Goal: Register for event/course: Register for event/course

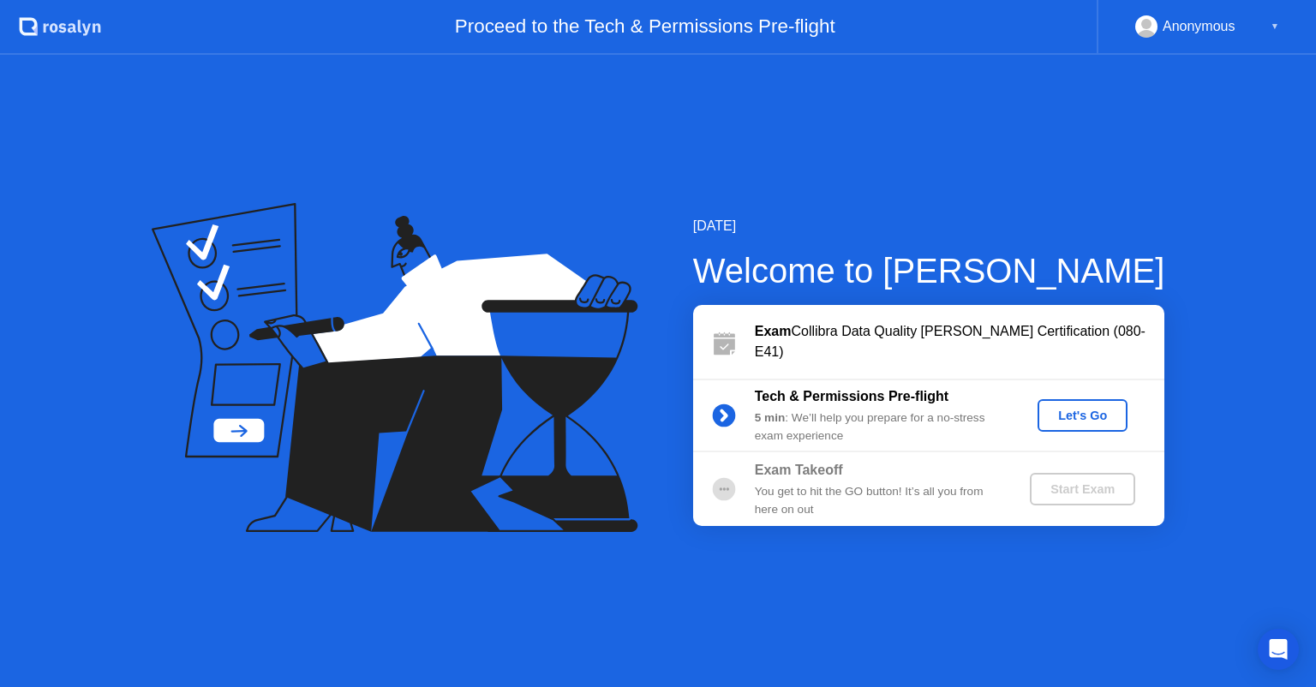
click at [1078, 422] on div "Let's Go" at bounding box center [1082, 416] width 76 height 14
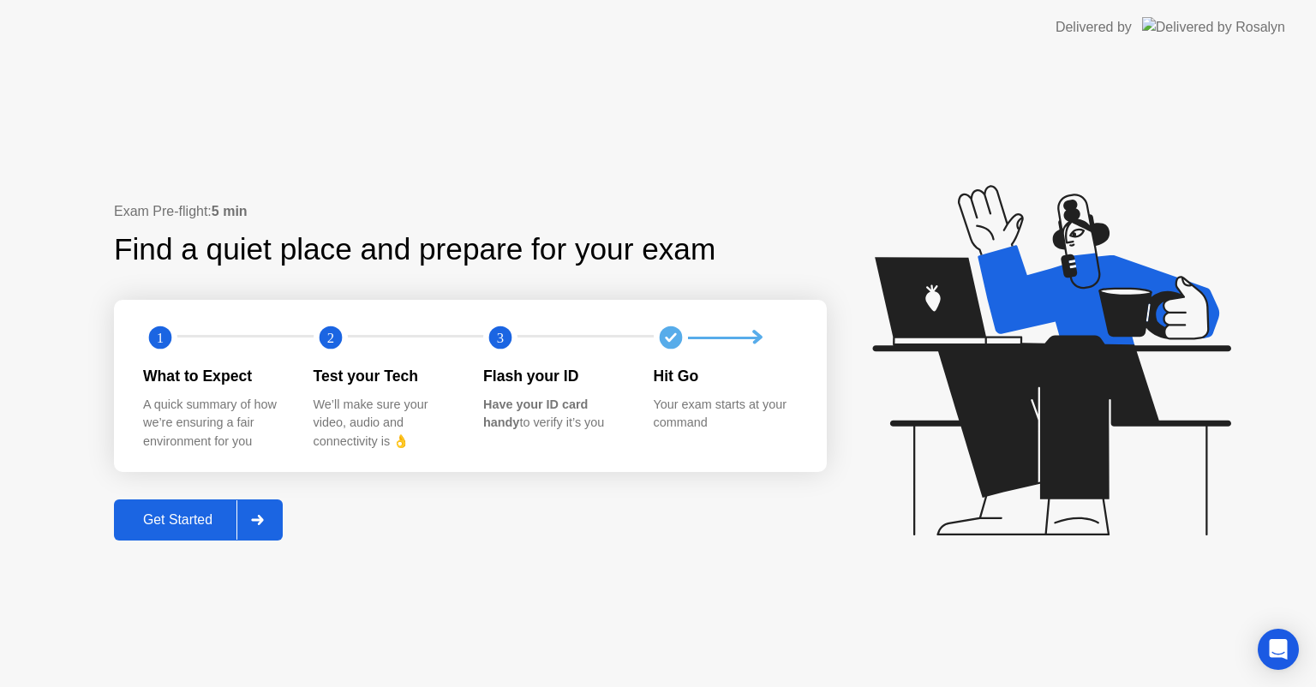
click at [144, 518] on div "Get Started" at bounding box center [177, 519] width 117 height 15
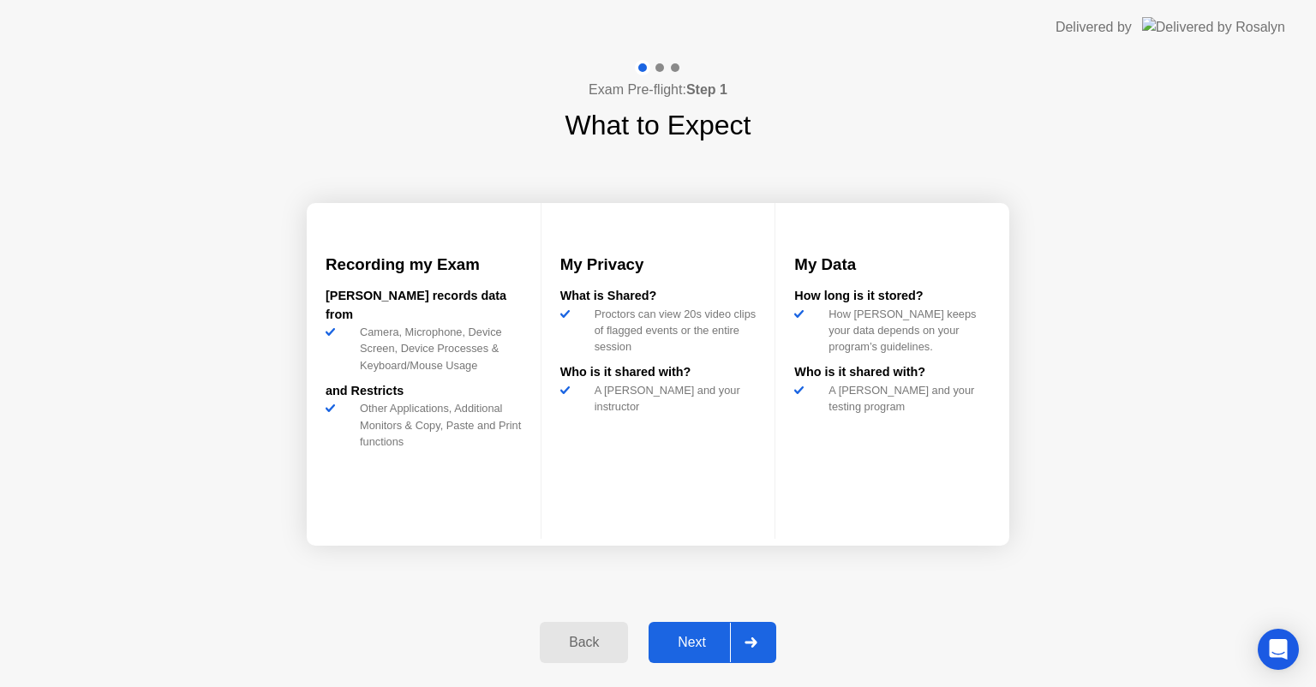
click at [700, 627] on button "Next" at bounding box center [713, 642] width 128 height 41
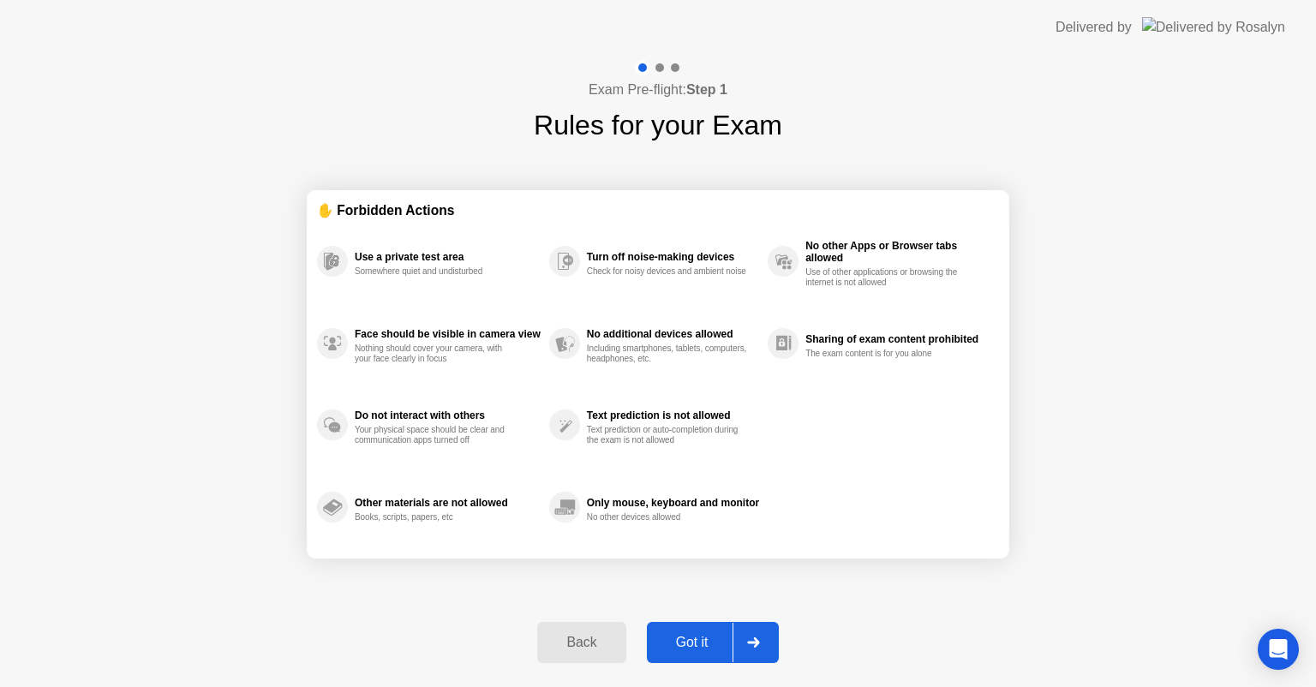
click at [709, 648] on div "Got it" at bounding box center [692, 642] width 81 height 15
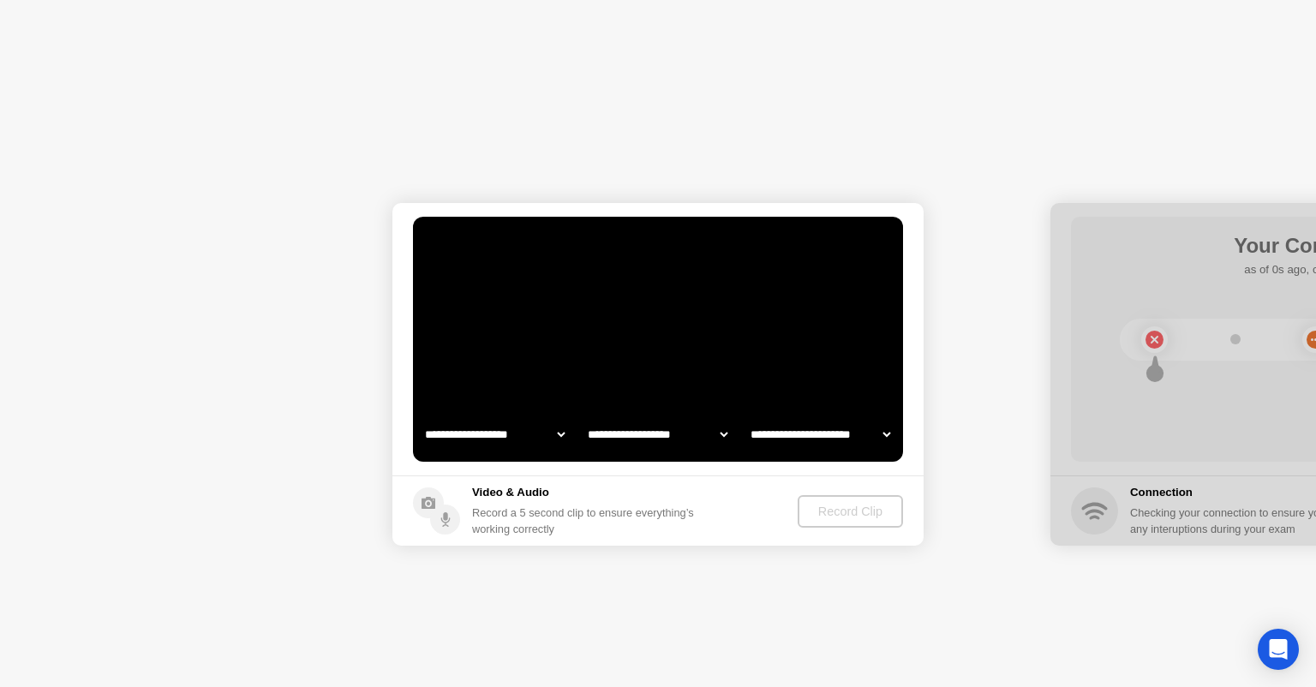
select select "**********"
select select "*******"
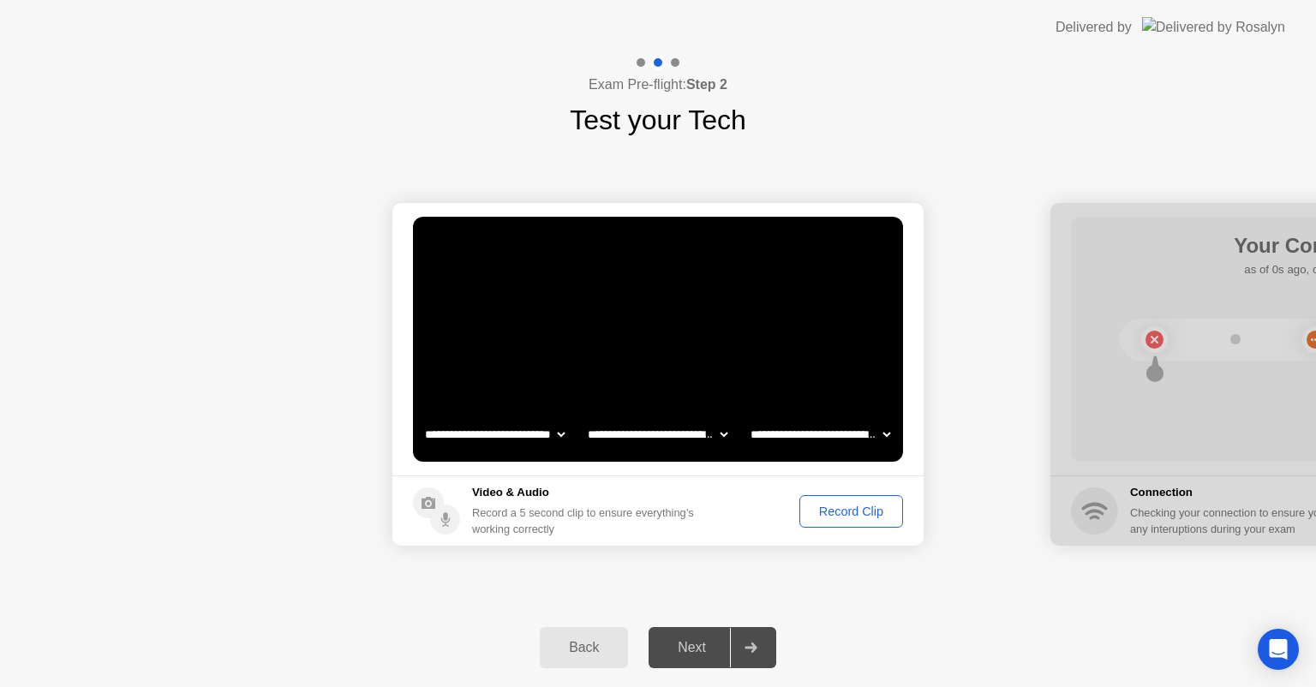
click at [840, 512] on div "Record Clip" at bounding box center [851, 512] width 92 height 14
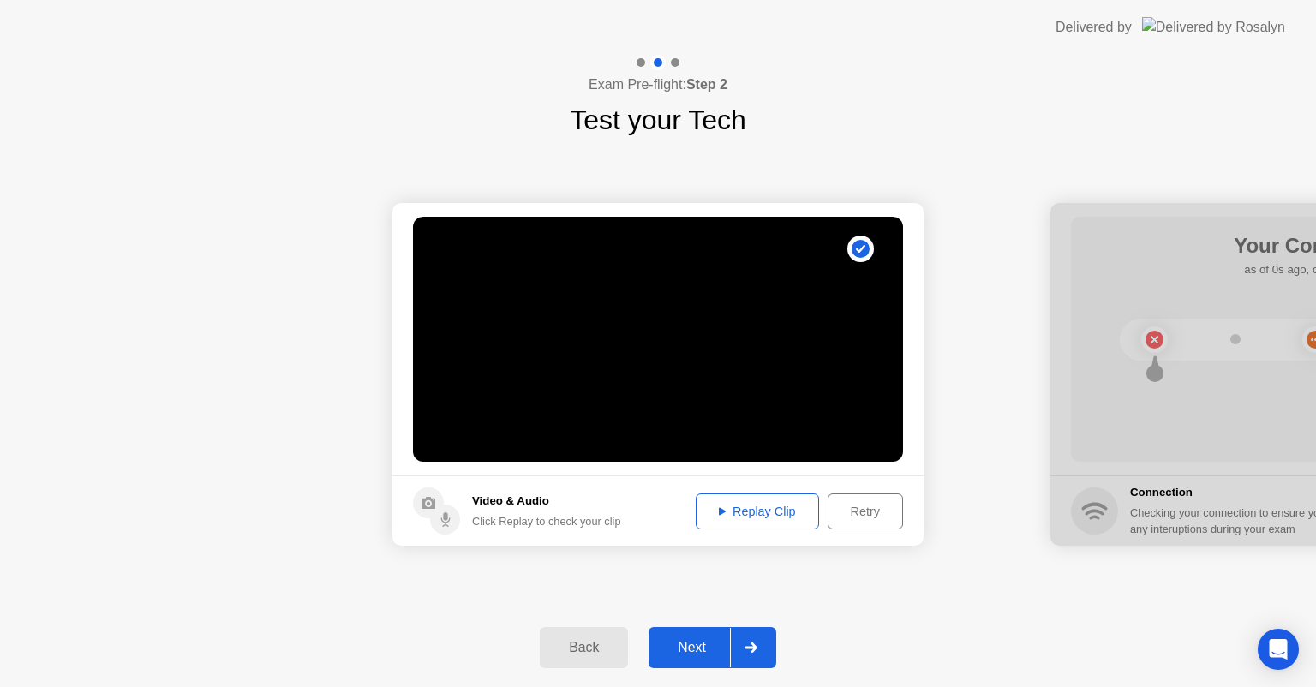
click at [699, 635] on button "Next" at bounding box center [713, 647] width 128 height 41
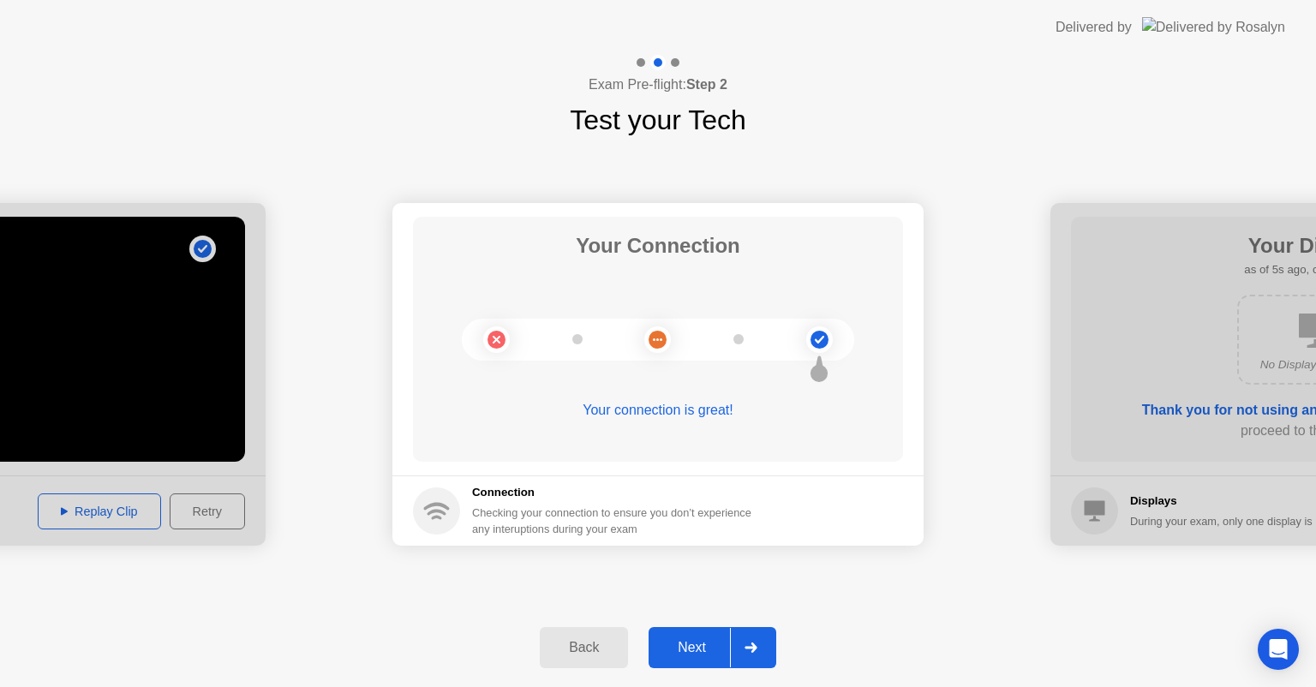
click at [696, 645] on div "Next" at bounding box center [692, 647] width 76 height 15
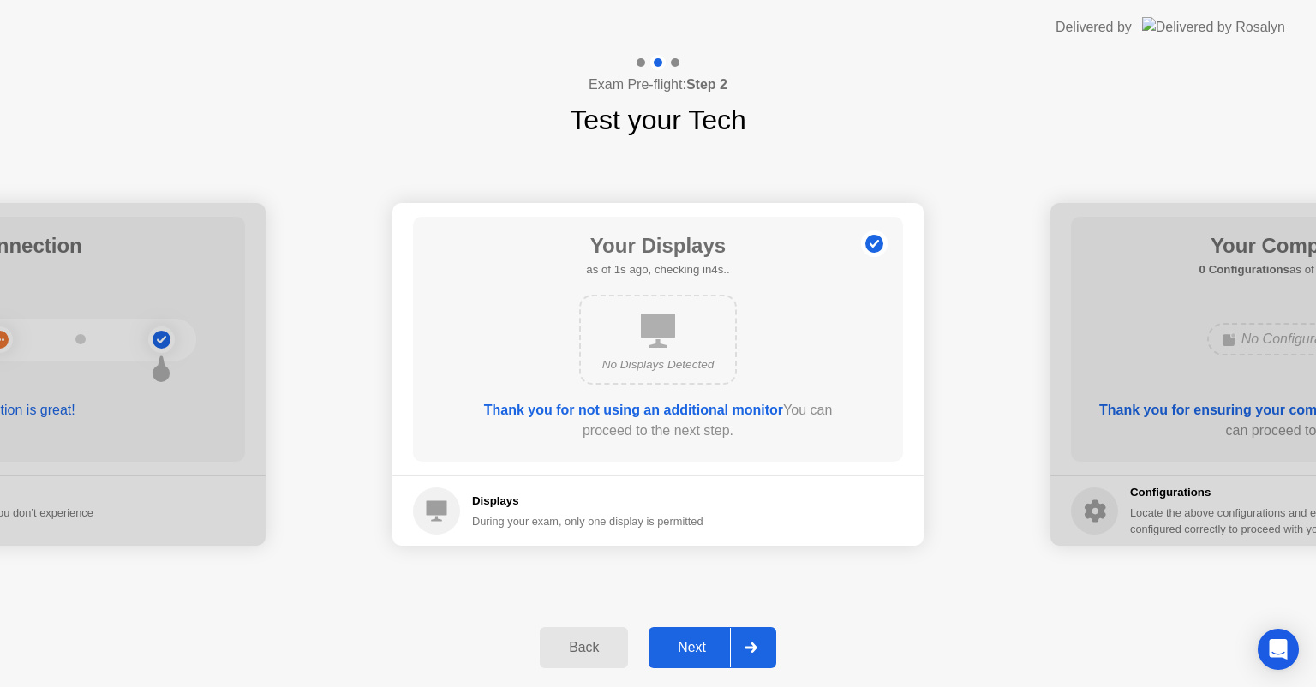
click at [677, 651] on div "Next" at bounding box center [692, 647] width 76 height 15
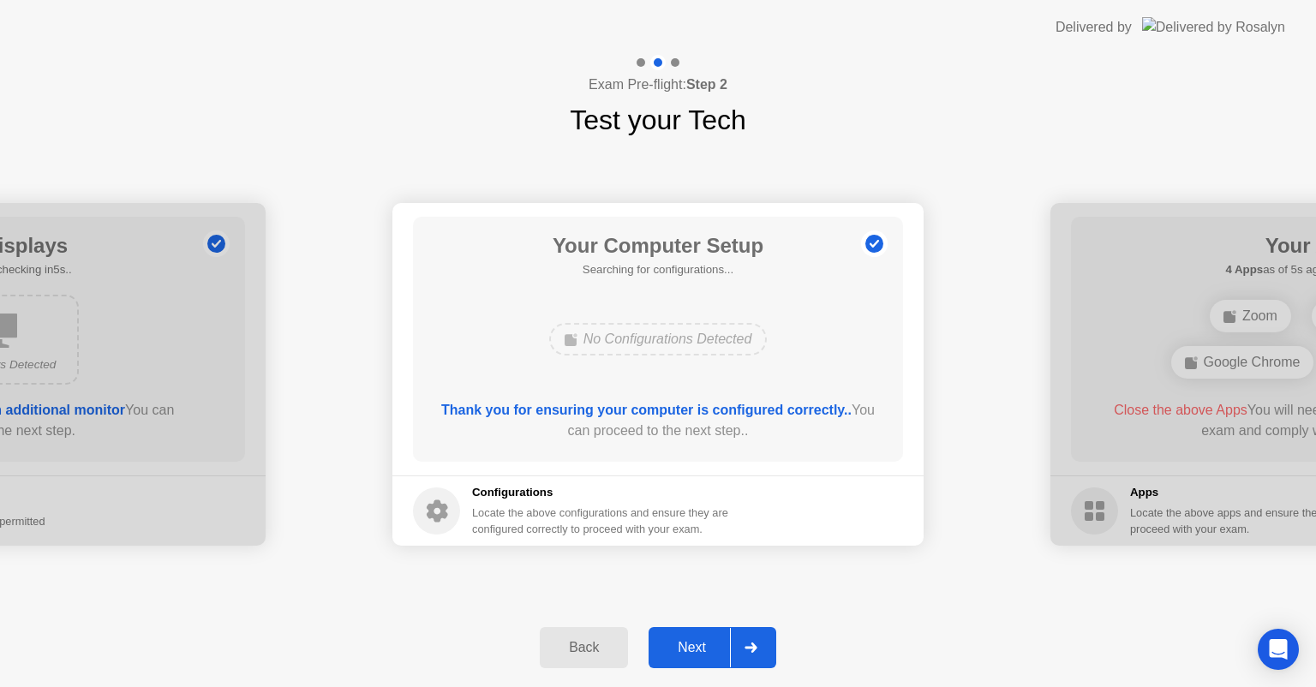
click at [703, 643] on div "Next" at bounding box center [692, 647] width 76 height 15
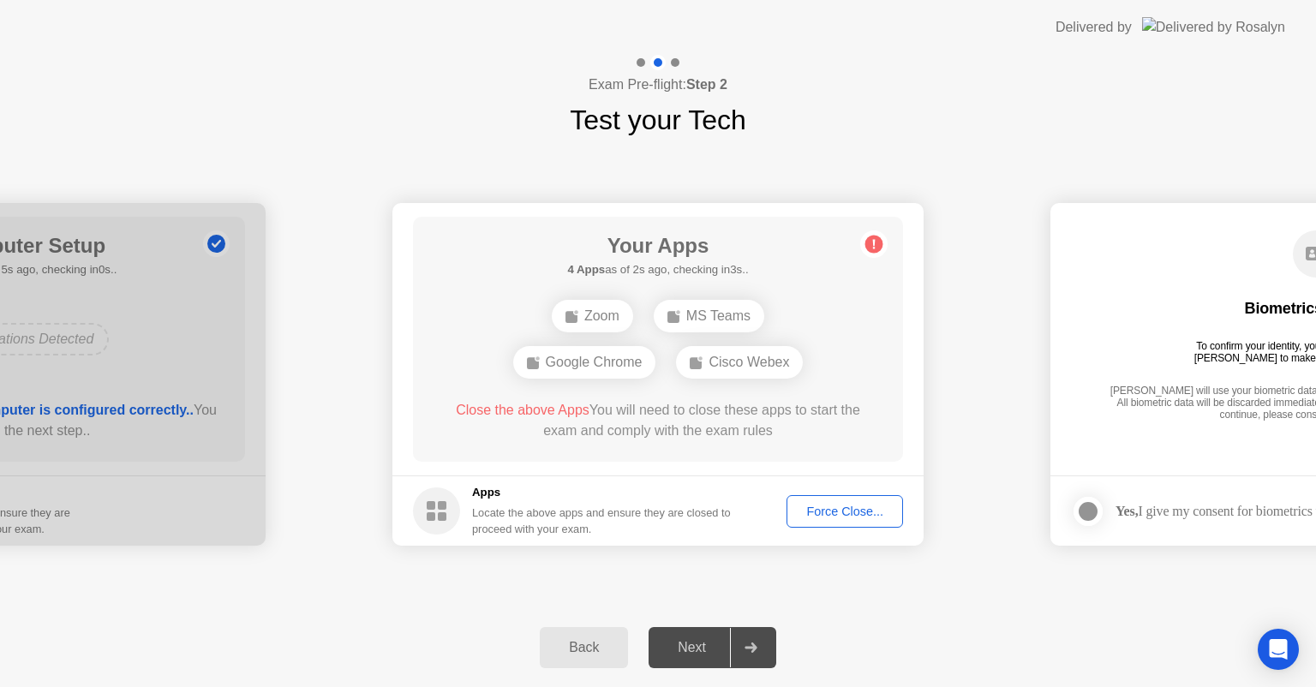
click at [870, 511] on div "Force Close..." at bounding box center [845, 512] width 105 height 14
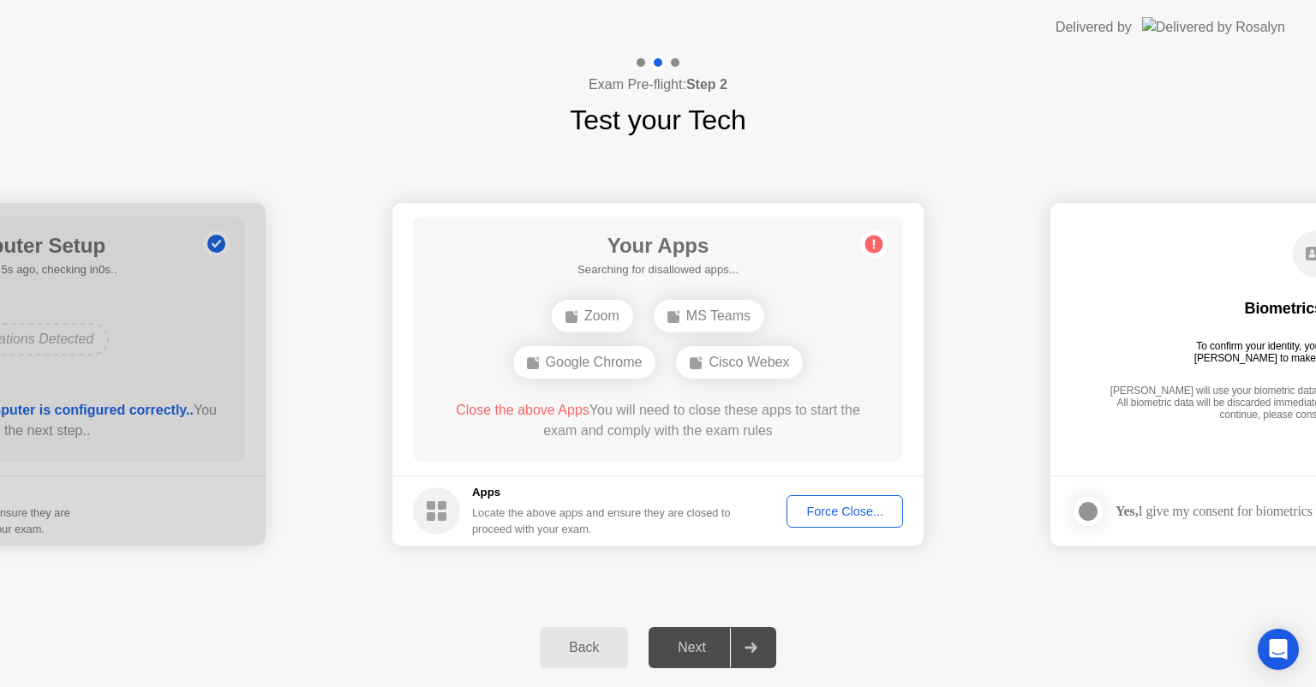
click at [698, 653] on div "Next" at bounding box center [692, 647] width 76 height 15
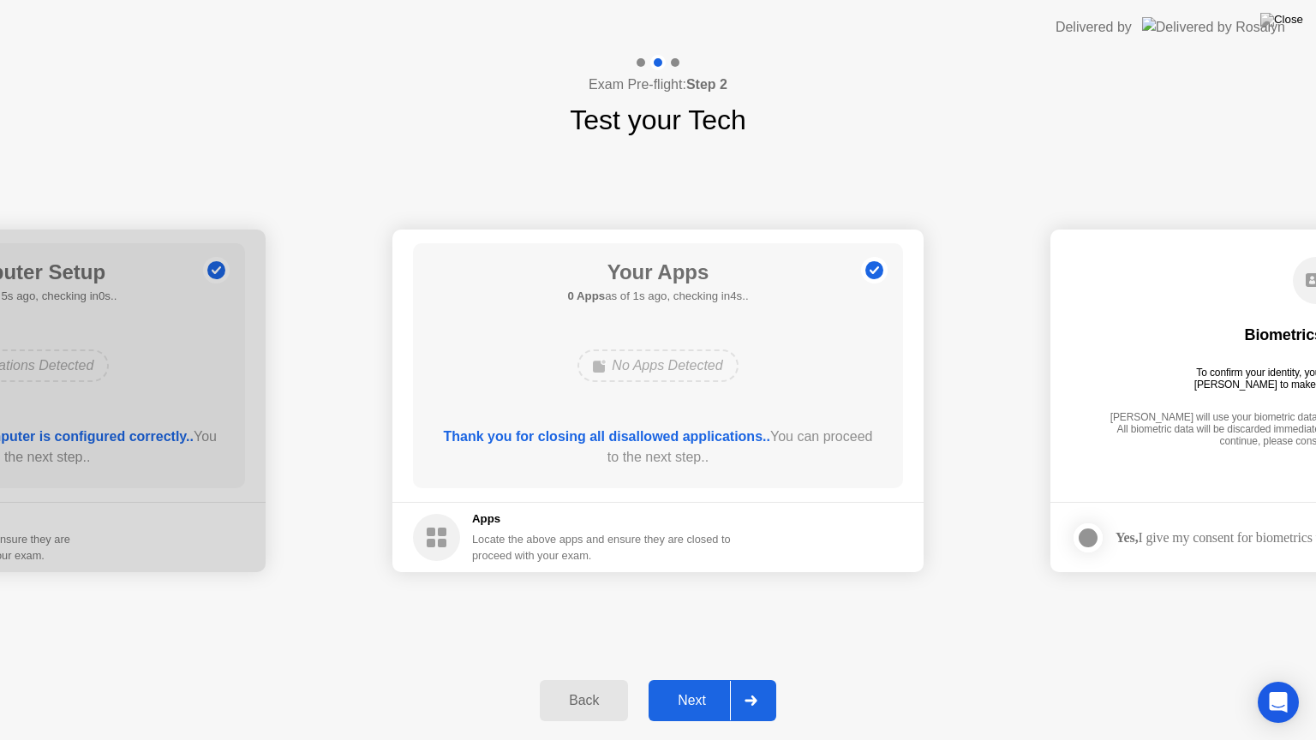
click at [679, 686] on div "Next" at bounding box center [692, 700] width 76 height 15
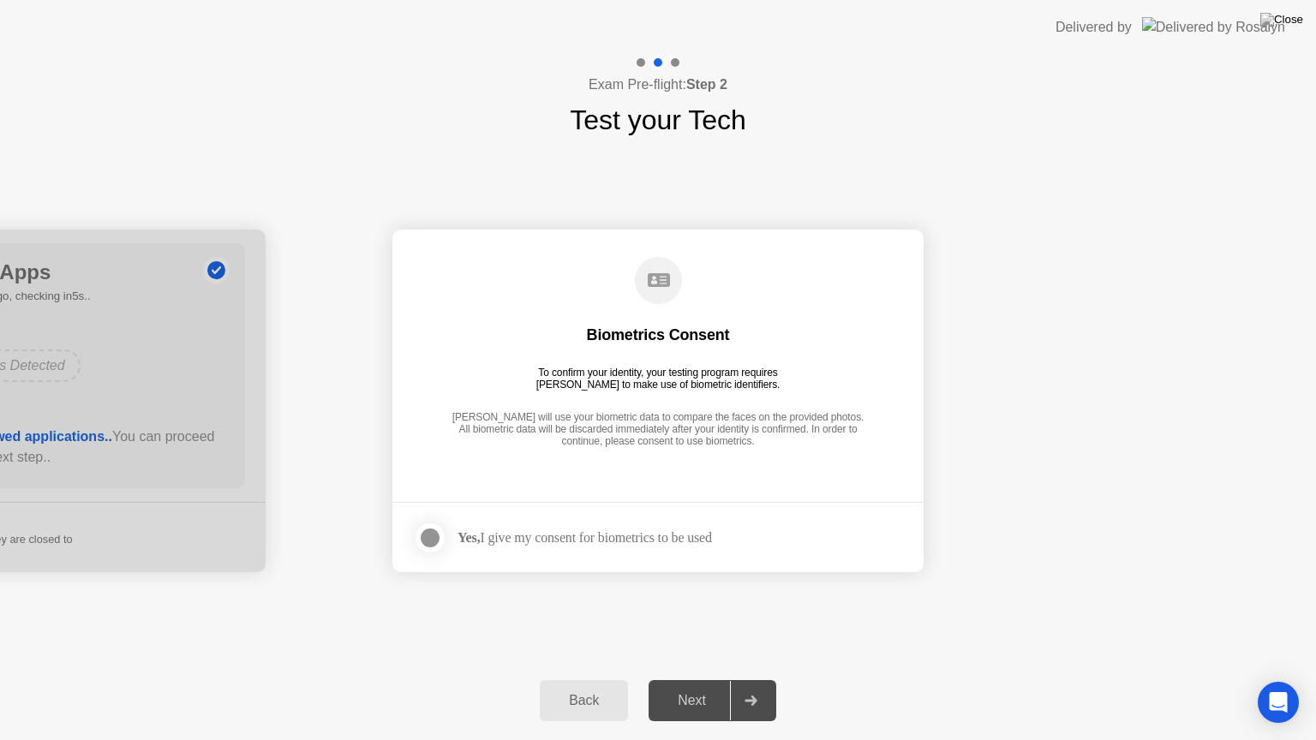
click at [429, 548] on div at bounding box center [430, 538] width 21 height 21
click at [668, 686] on div "Next" at bounding box center [692, 700] width 76 height 15
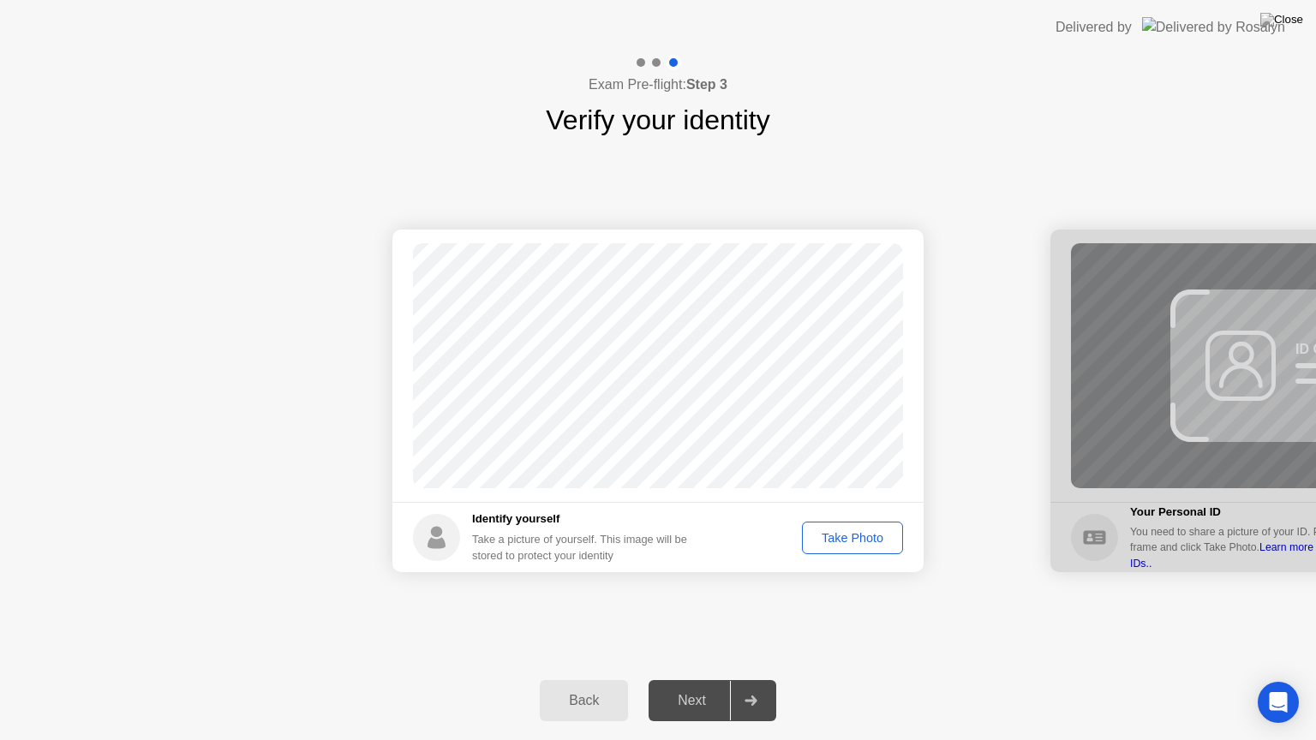
click at [835, 540] on div "Take Photo" at bounding box center [852, 538] width 89 height 14
click at [841, 538] on div "Retake" at bounding box center [863, 538] width 67 height 14
click at [841, 538] on div "Take Photo" at bounding box center [852, 538] width 89 height 14
click at [699, 686] on div "Next" at bounding box center [692, 700] width 76 height 15
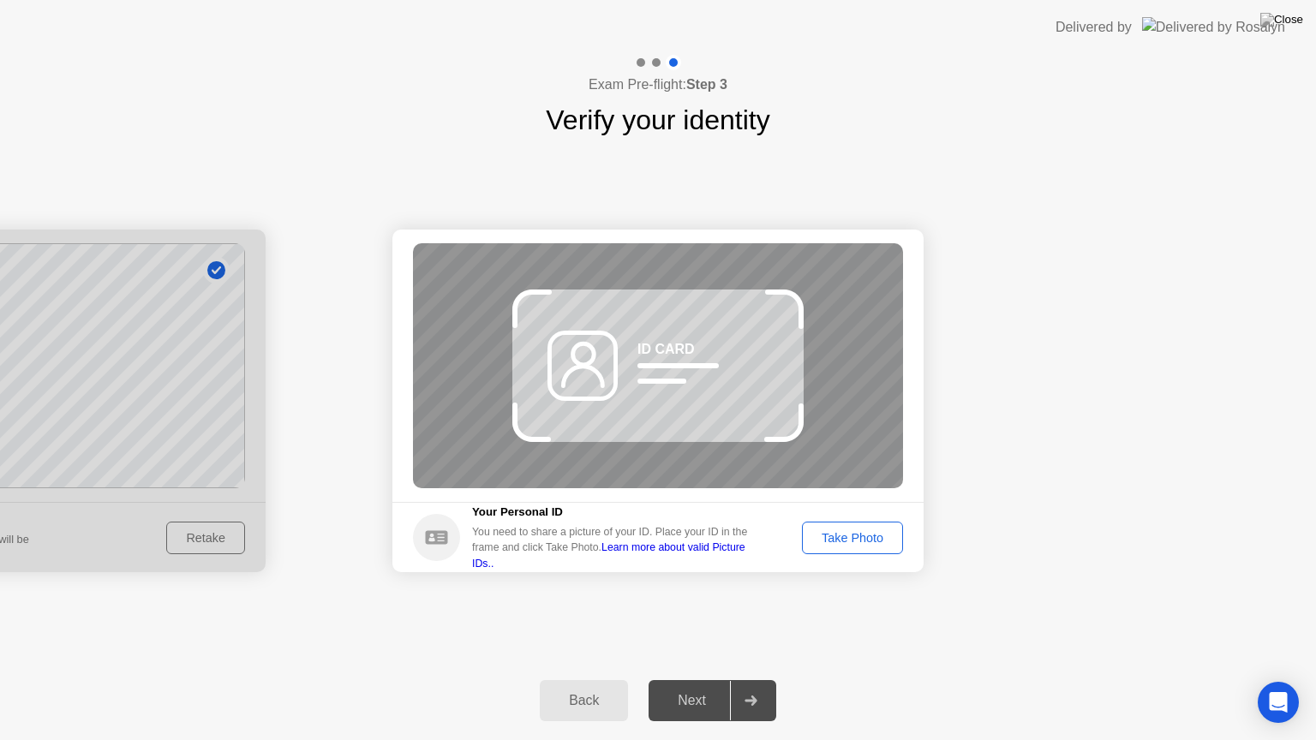
click at [844, 541] on div "Take Photo" at bounding box center [852, 538] width 89 height 14
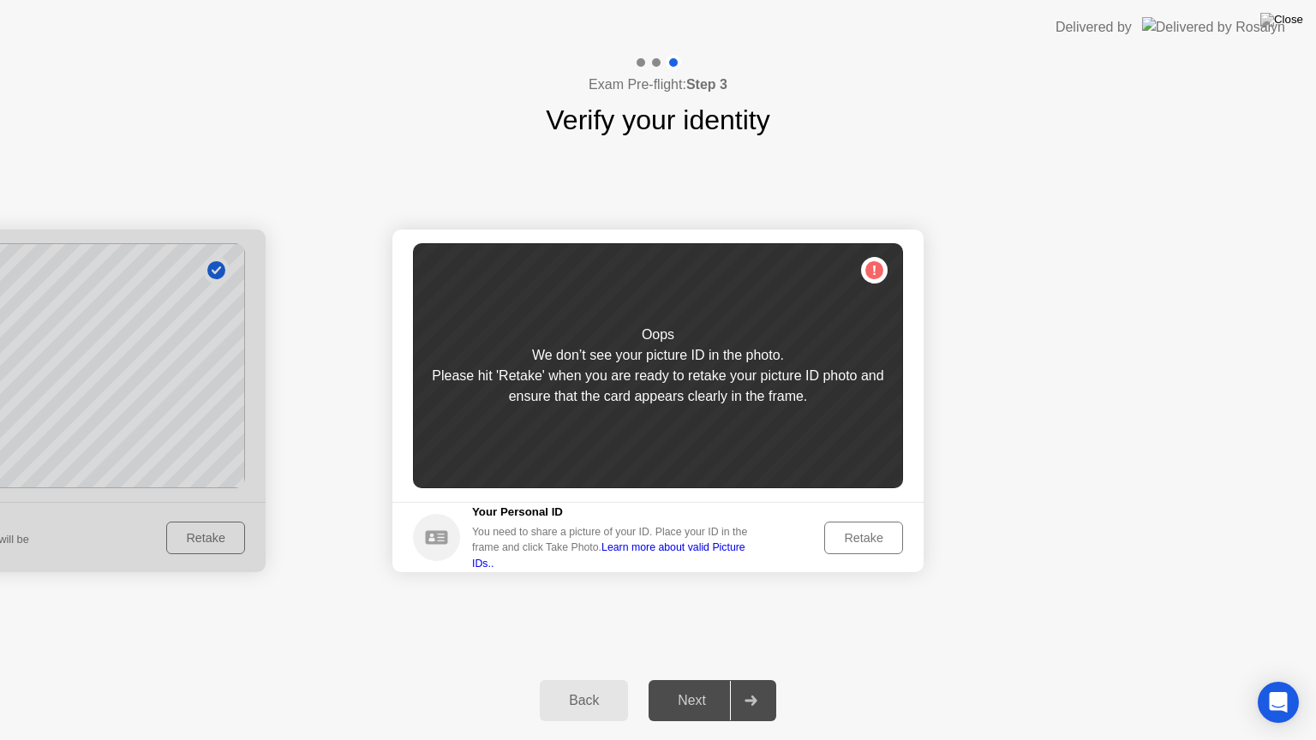
click at [850, 537] on div "Retake" at bounding box center [863, 538] width 67 height 14
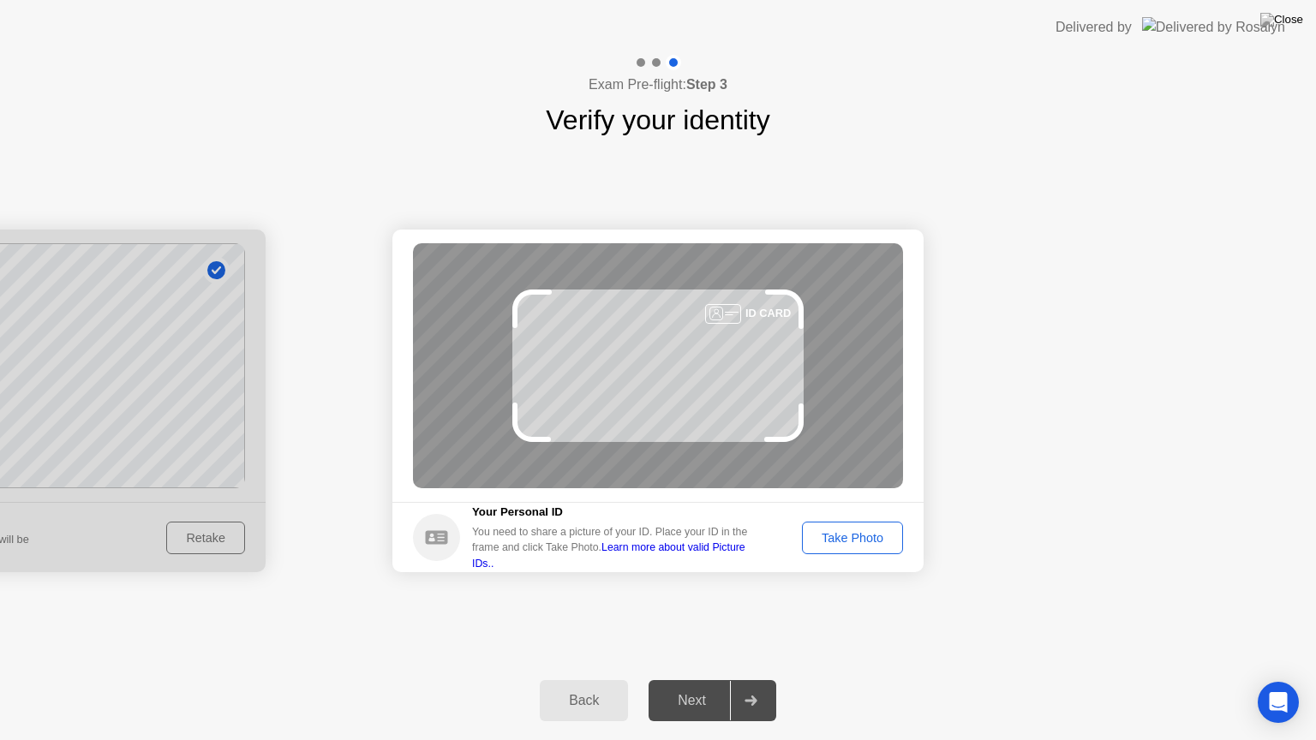
click at [850, 537] on div "Take Photo" at bounding box center [852, 538] width 89 height 14
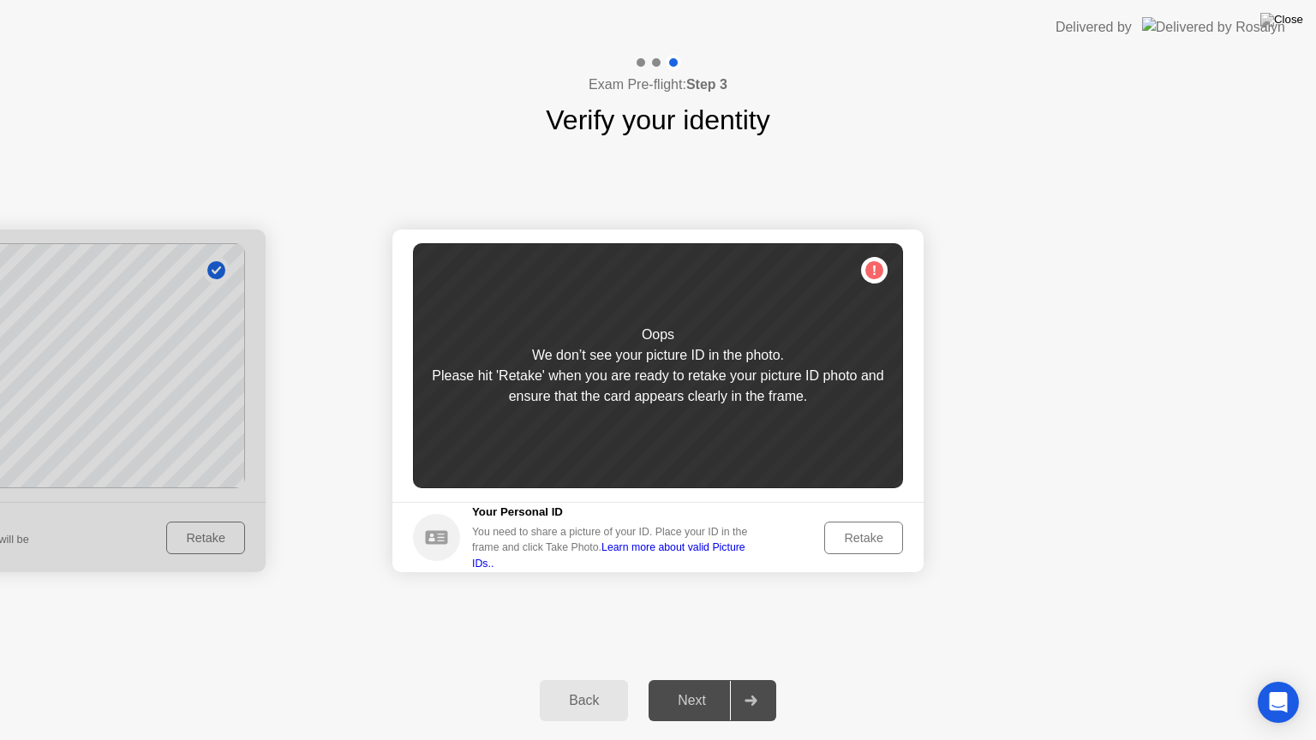
click at [850, 537] on div "Retake" at bounding box center [863, 538] width 67 height 14
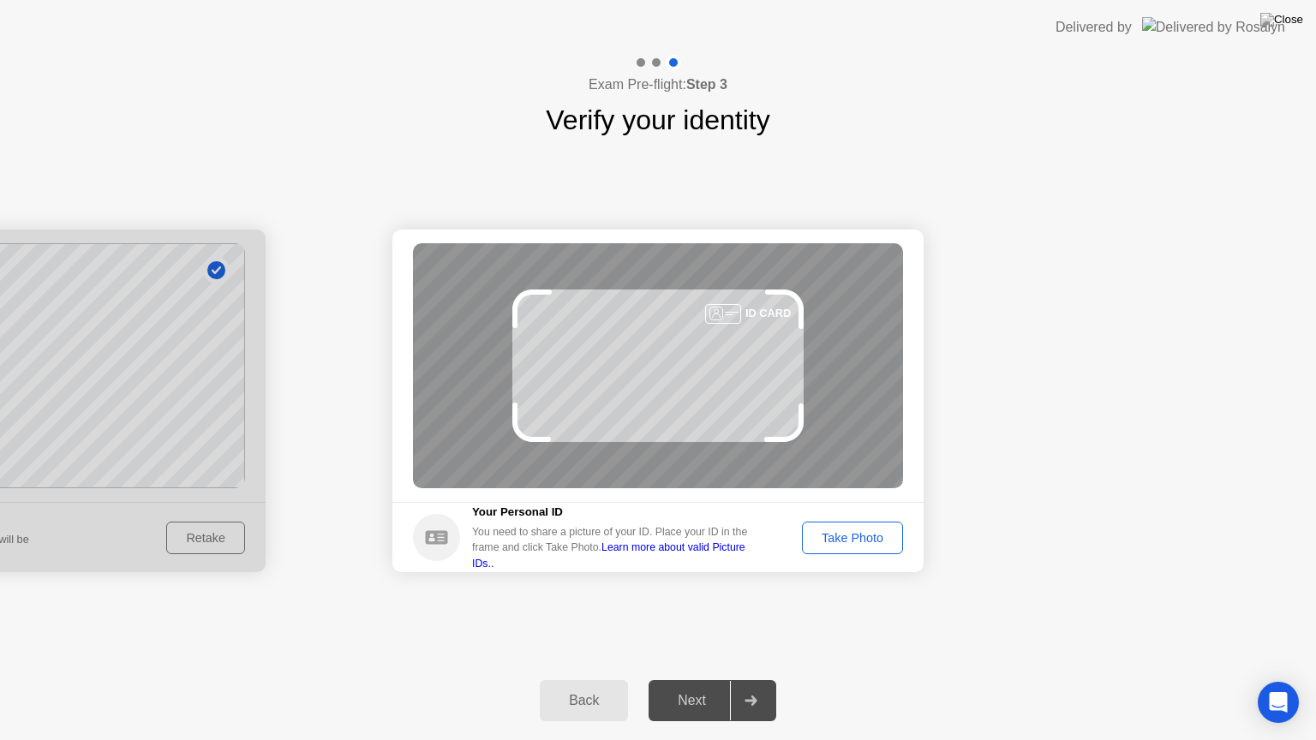
click at [846, 531] on div "Take Photo" at bounding box center [852, 538] width 89 height 14
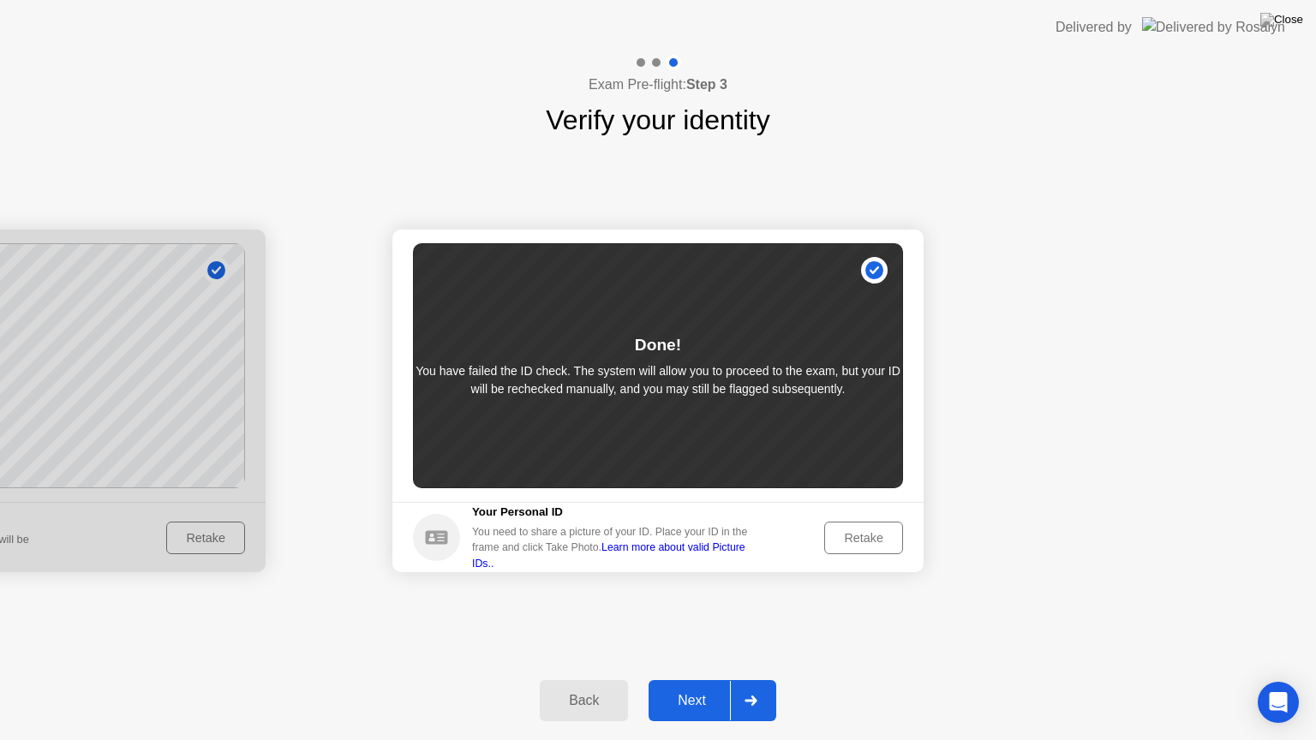
click at [715, 686] on div "Next" at bounding box center [692, 700] width 76 height 15
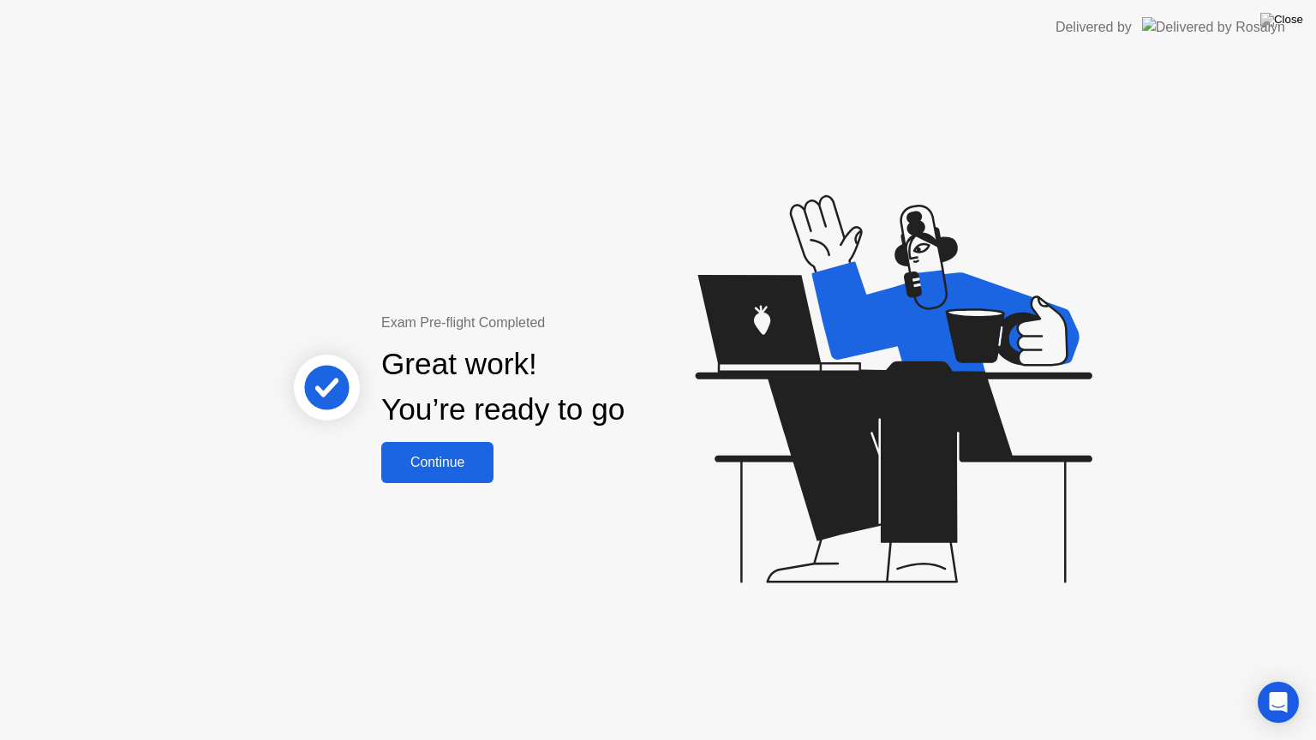
click at [455, 464] on div "Continue" at bounding box center [437, 462] width 102 height 15
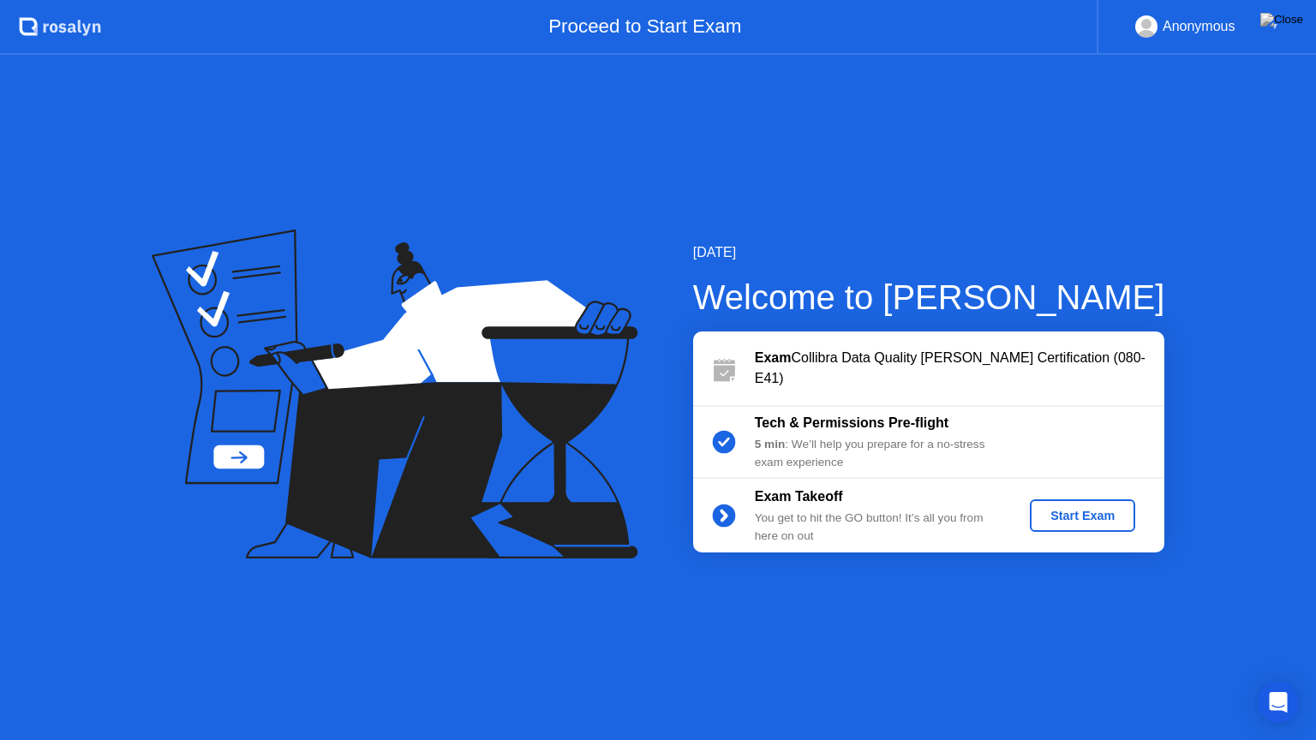
click at [1069, 517] on div "Start Exam" at bounding box center [1083, 516] width 92 height 14
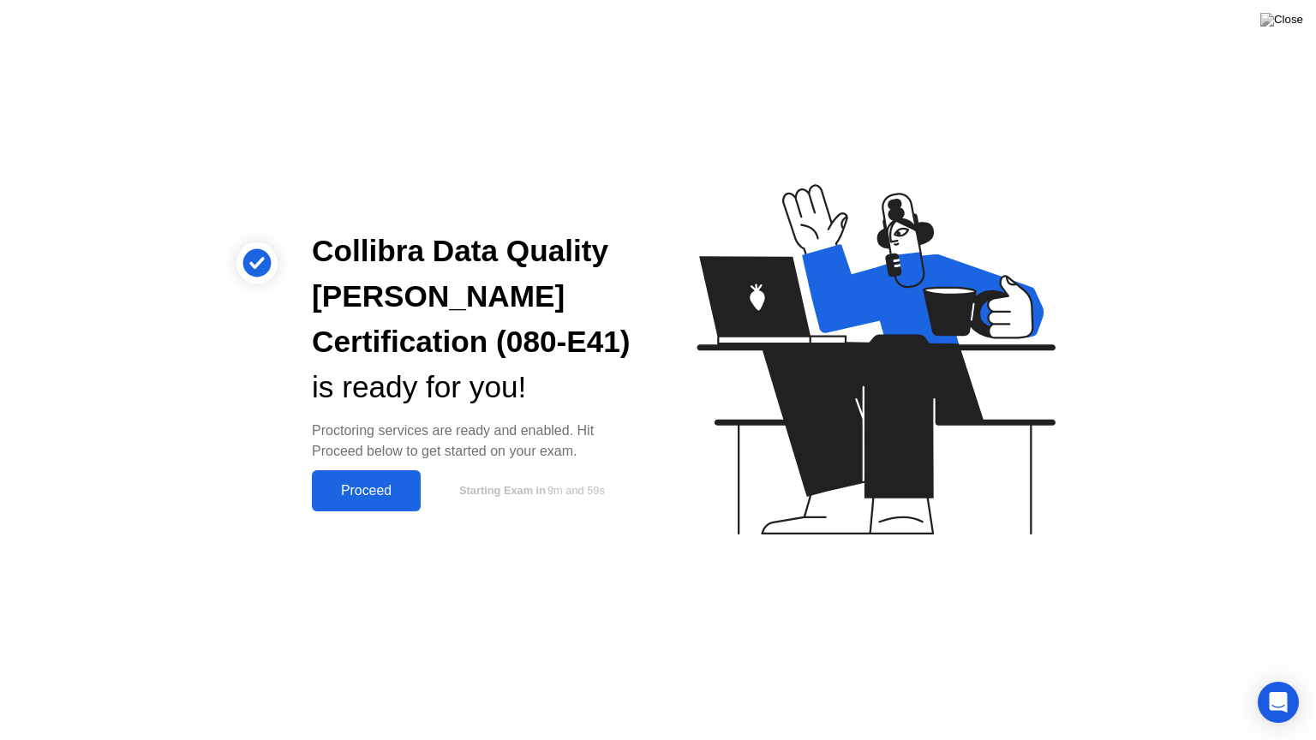
click at [337, 499] on div "Proceed" at bounding box center [366, 490] width 99 height 15
